Goal: Complete application form: Complete application form

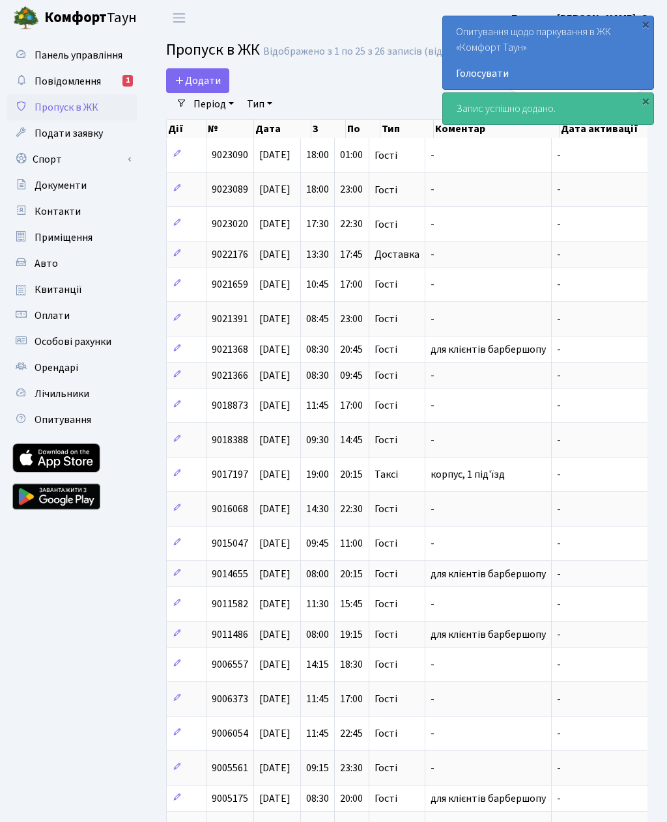
select select "25"
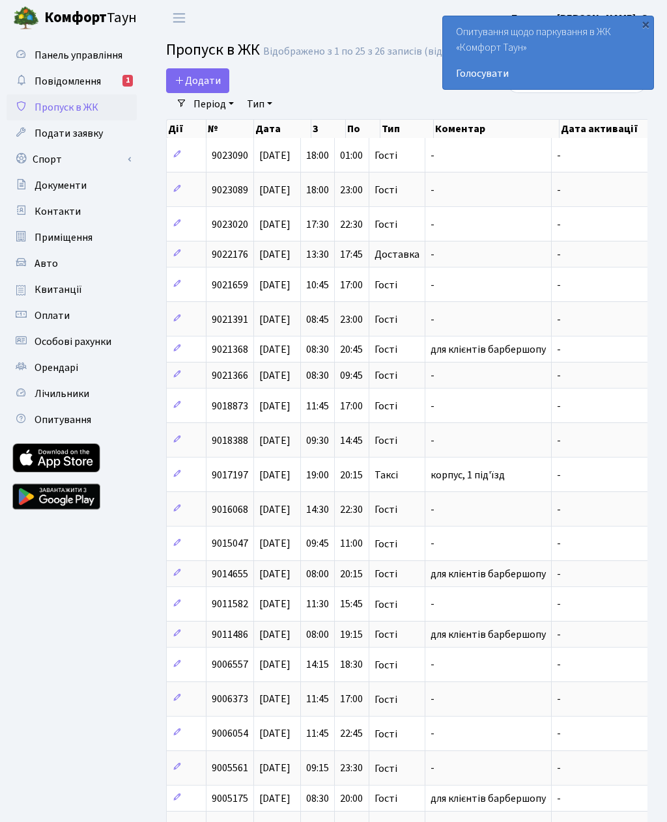
click at [206, 76] on span "Додати" at bounding box center [197, 81] width 46 height 14
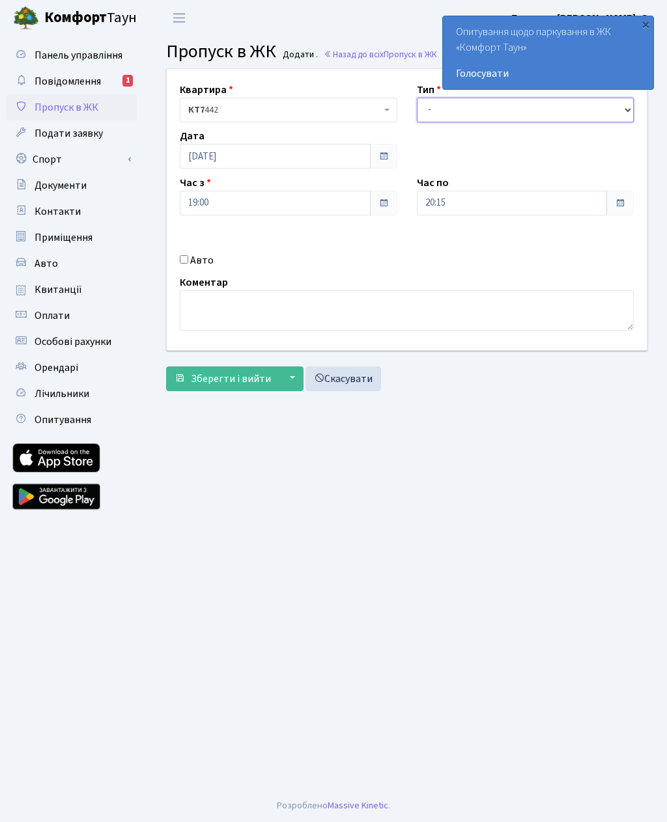
click at [520, 111] on select "- Доставка Таксі Гості Сервіс" at bounding box center [525, 110] width 217 height 25
select select "3"
click at [510, 206] on input "20:15" at bounding box center [512, 203] width 191 height 25
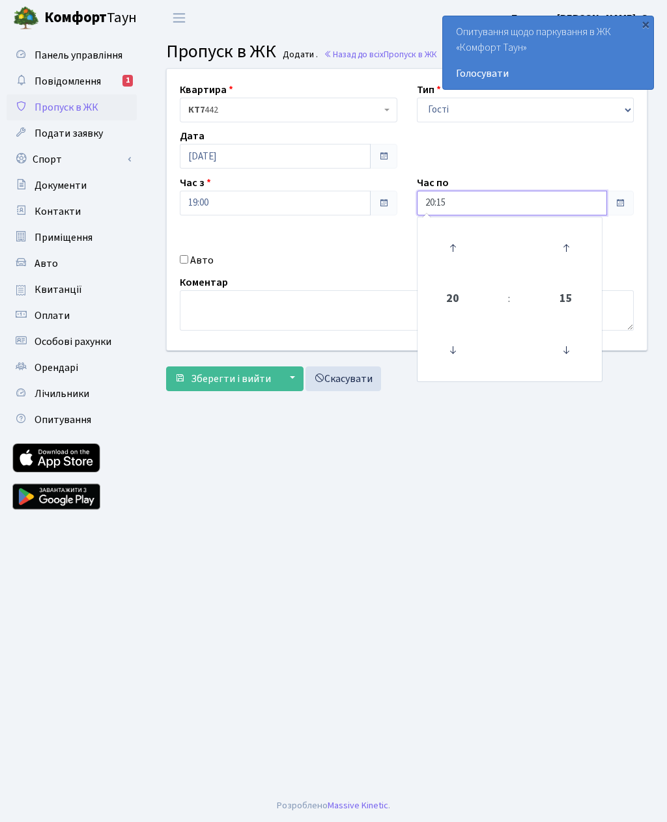
click at [462, 244] on icon at bounding box center [452, 247] width 35 height 35
click at [459, 245] on icon at bounding box center [452, 247] width 35 height 35
click at [461, 253] on icon at bounding box center [452, 247] width 35 height 35
click at [462, 249] on icon at bounding box center [452, 247] width 35 height 35
click at [463, 350] on icon at bounding box center [452, 350] width 35 height 35
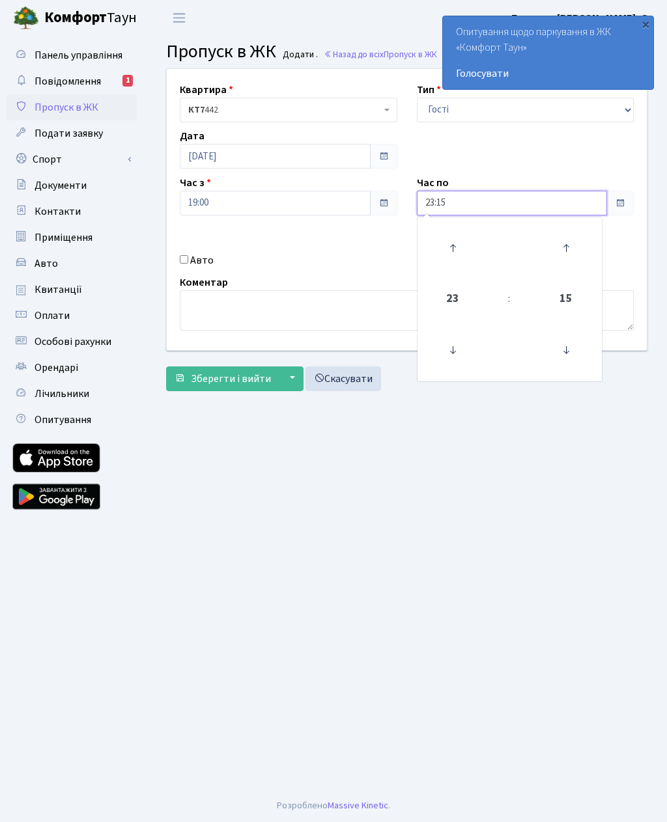
click at [453, 351] on icon at bounding box center [452, 350] width 35 height 35
click at [453, 232] on icon at bounding box center [452, 247] width 35 height 35
type input "23:15"
click at [180, 262] on input "Авто" at bounding box center [184, 259] width 8 height 8
checkbox input "true"
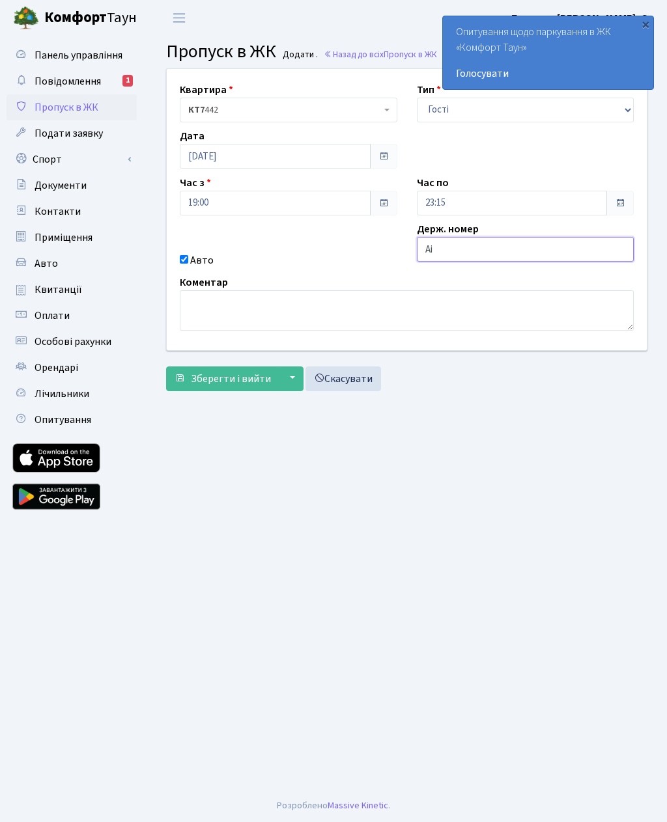
type input "A"
type input "Аі4785оі"
click at [249, 381] on span "Зберегти і вийти" at bounding box center [231, 379] width 80 height 14
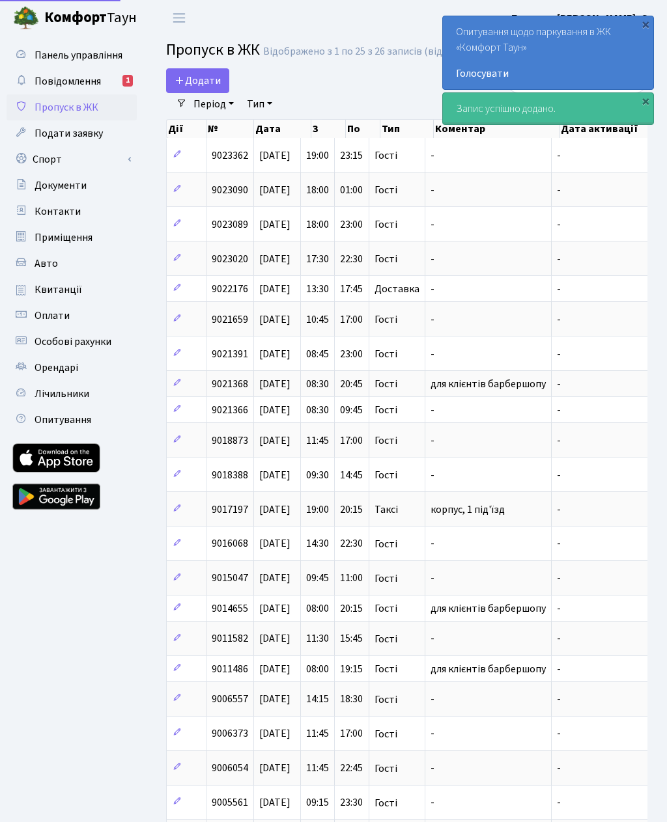
select select "25"
